Goal: Information Seeking & Learning: Learn about a topic

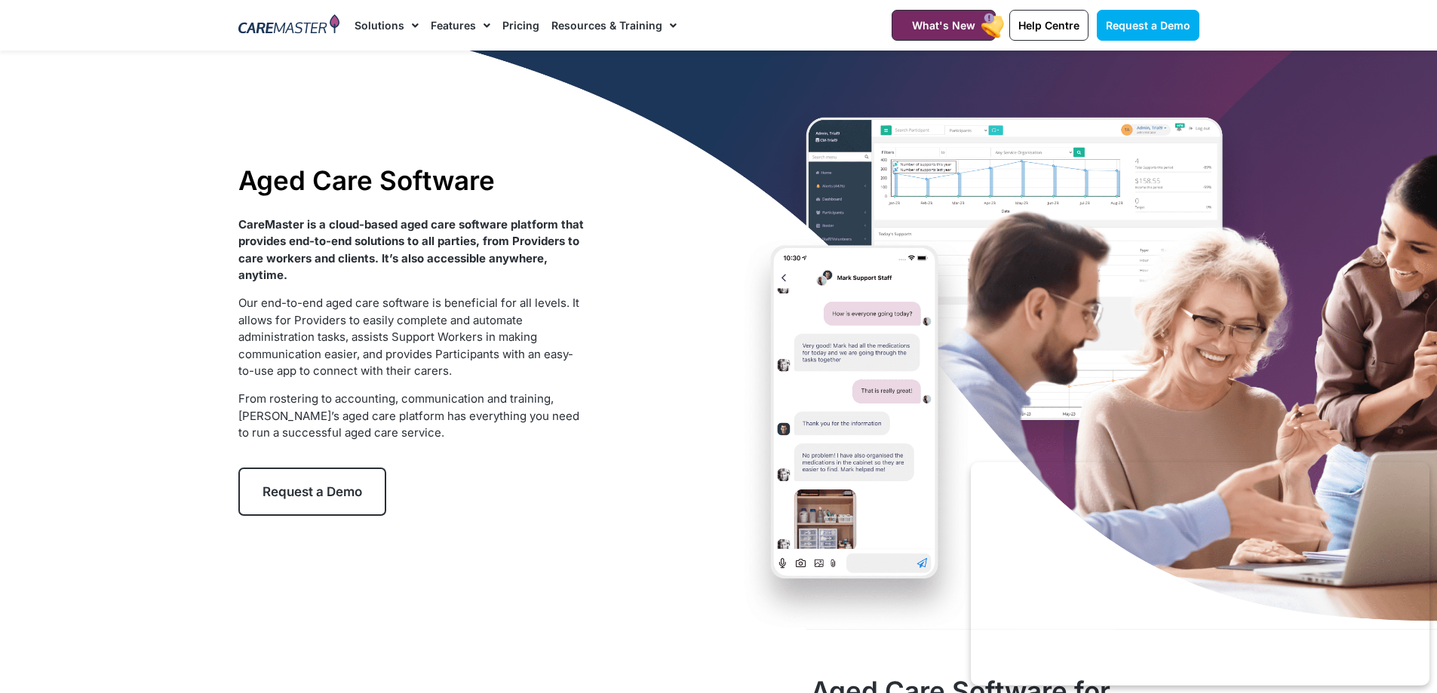
click at [527, 26] on link "Pricing" at bounding box center [520, 25] width 37 height 51
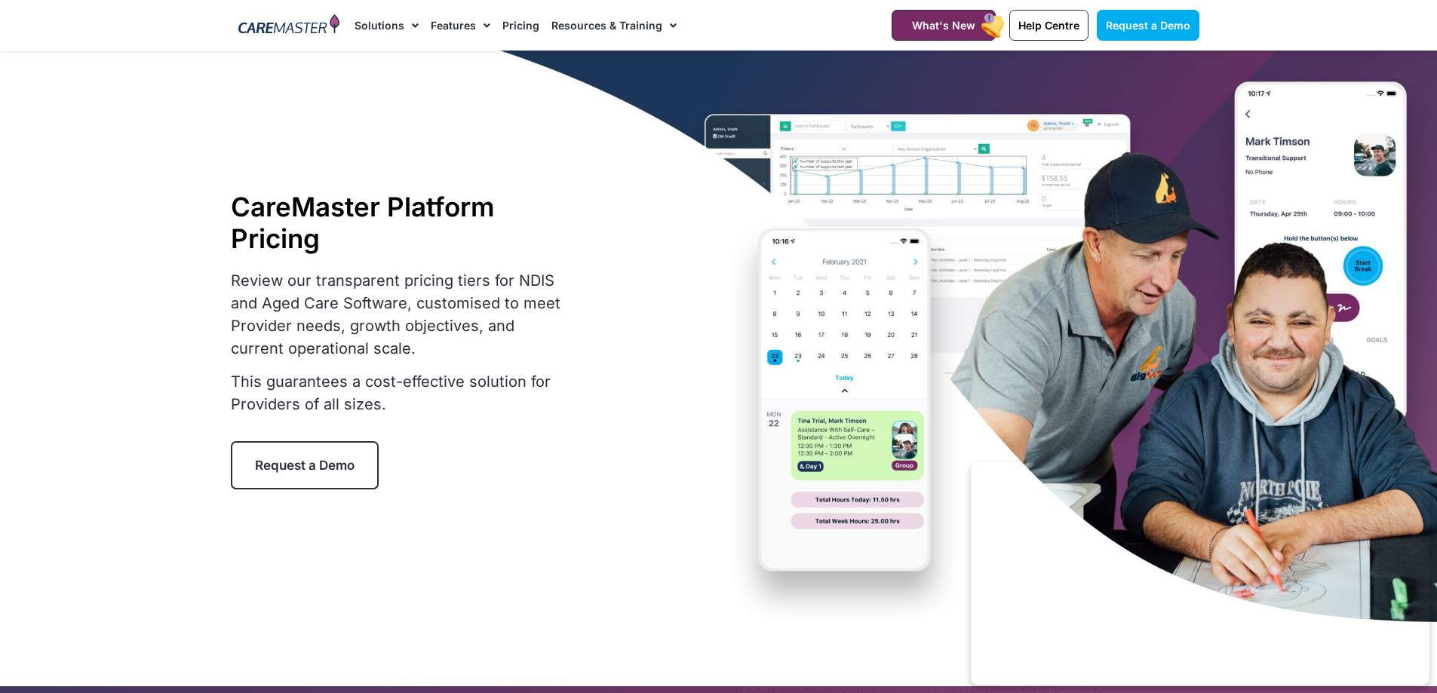
click at [519, 27] on link "Pricing" at bounding box center [520, 25] width 37 height 51
click at [513, 26] on link "Pricing" at bounding box center [520, 25] width 37 height 51
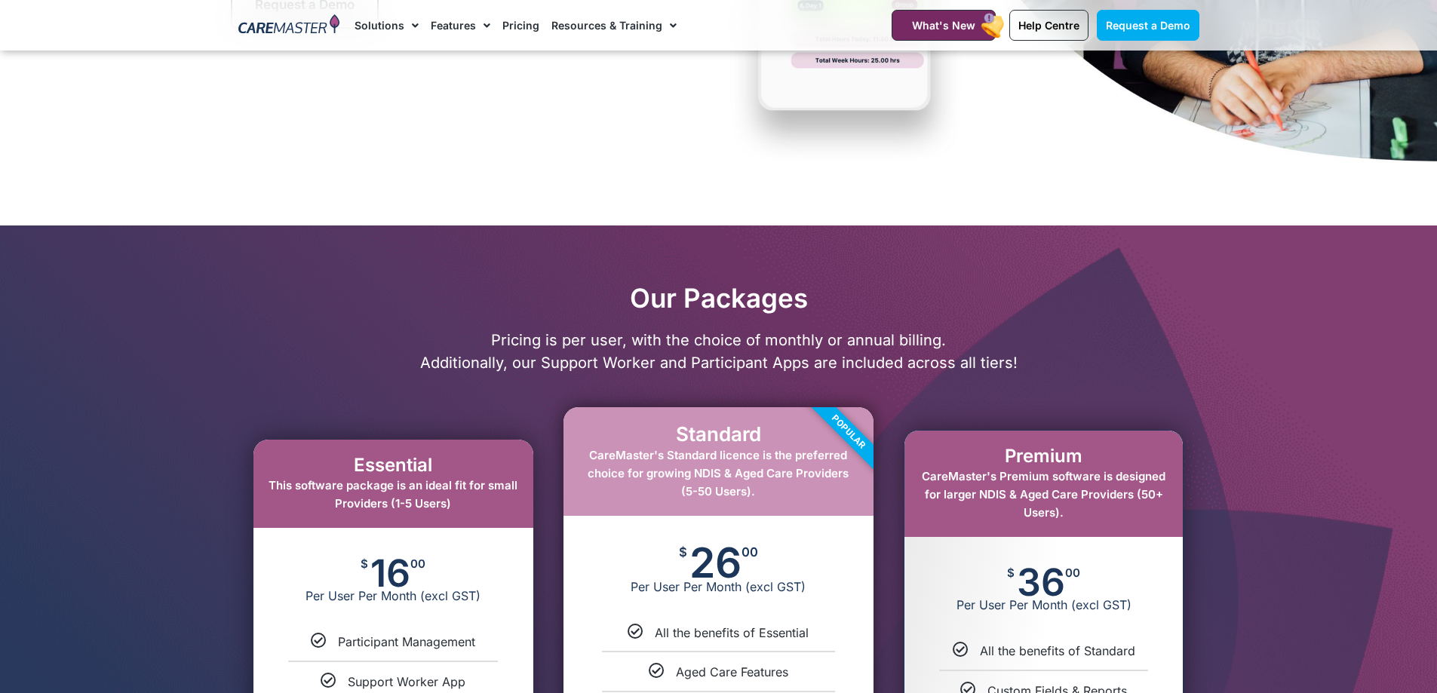
scroll to position [453, 0]
